Goal: Task Accomplishment & Management: Use online tool/utility

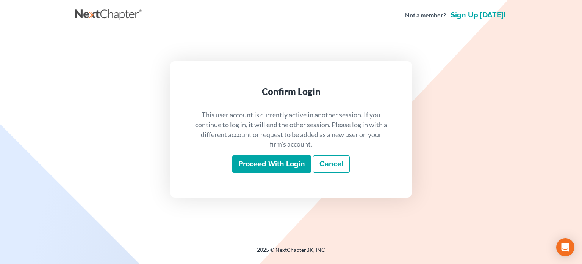
click at [265, 167] on input "Proceed with login" at bounding box center [271, 163] width 79 height 17
